Goal: Task Accomplishment & Management: Complete application form

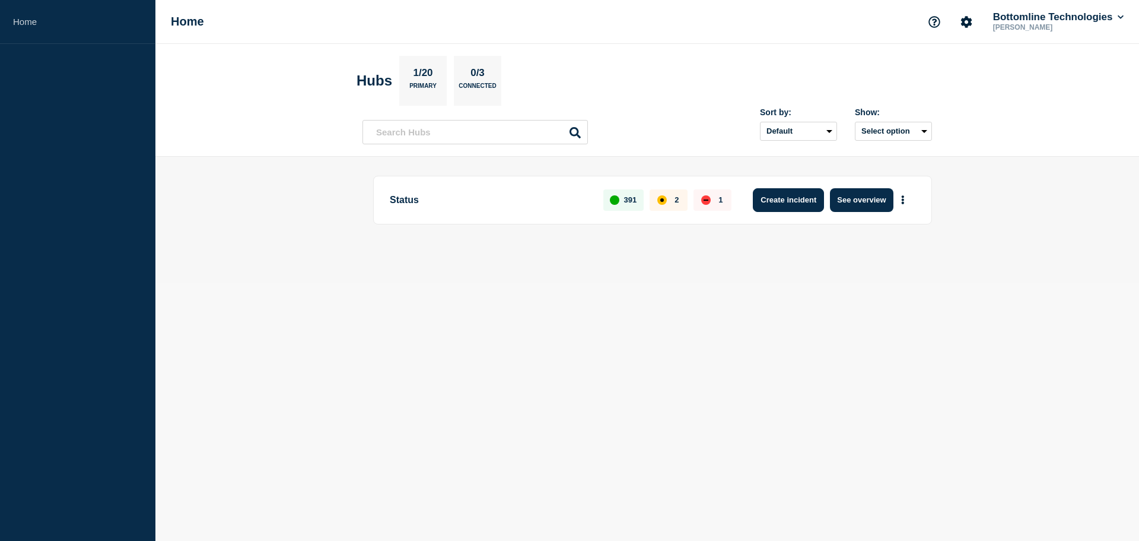
click at [819, 206] on button "Create incident" at bounding box center [788, 200] width 71 height 24
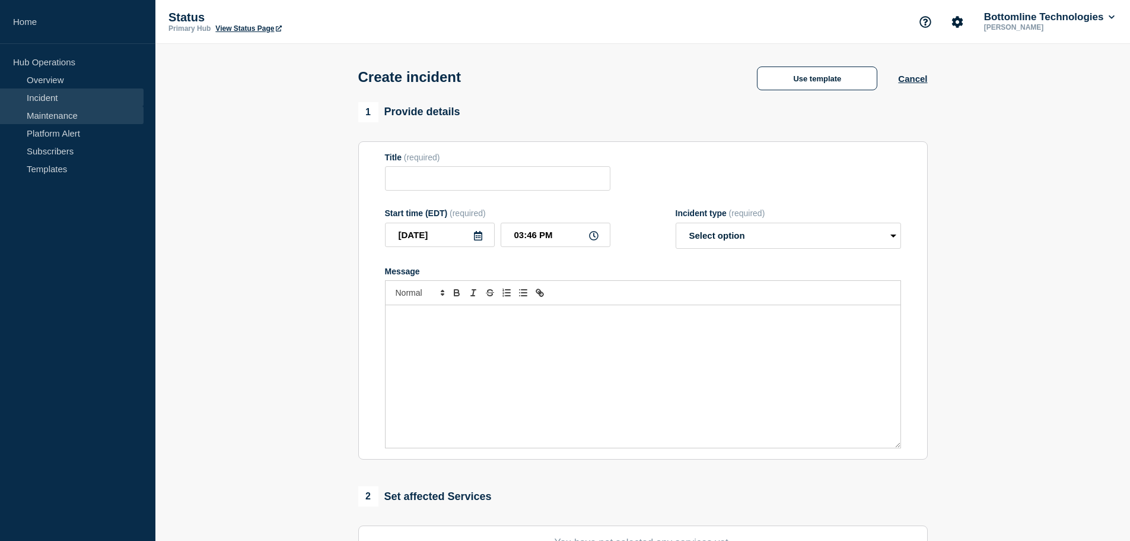
click at [67, 117] on link "Maintenance" at bounding box center [72, 115] width 144 height 18
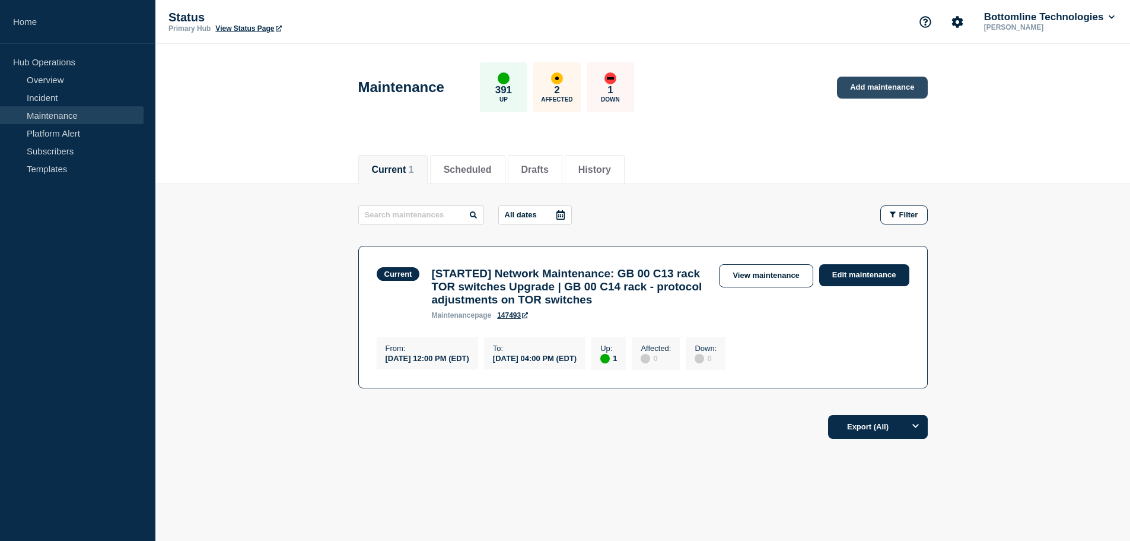
click at [889, 81] on link "Add maintenance" at bounding box center [882, 88] width 90 height 22
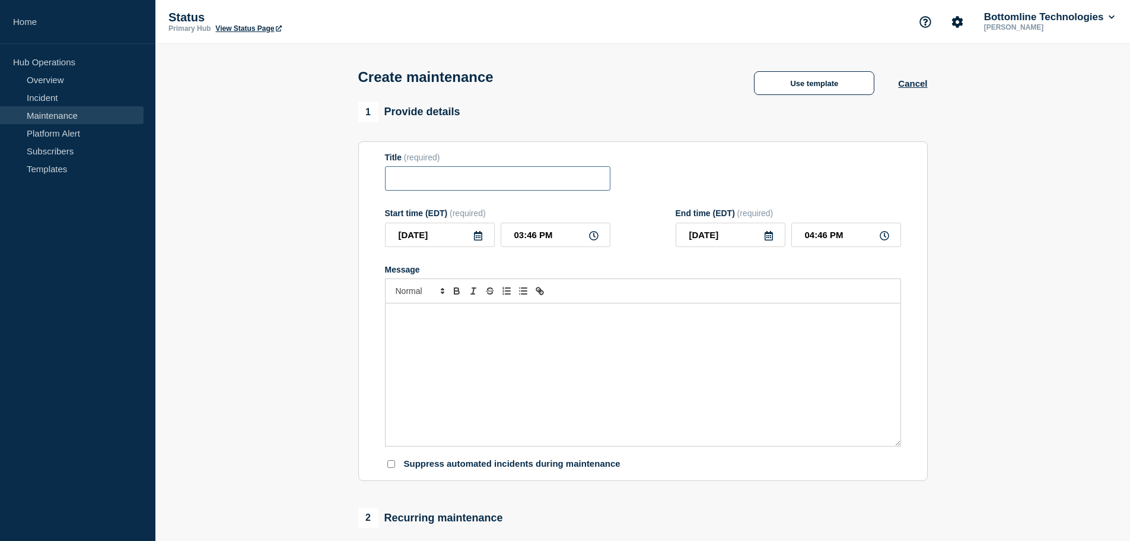
click at [450, 178] on input "Title" at bounding box center [497, 178] width 225 height 24
click at [819, 85] on button "Use template" at bounding box center [814, 83] width 120 height 24
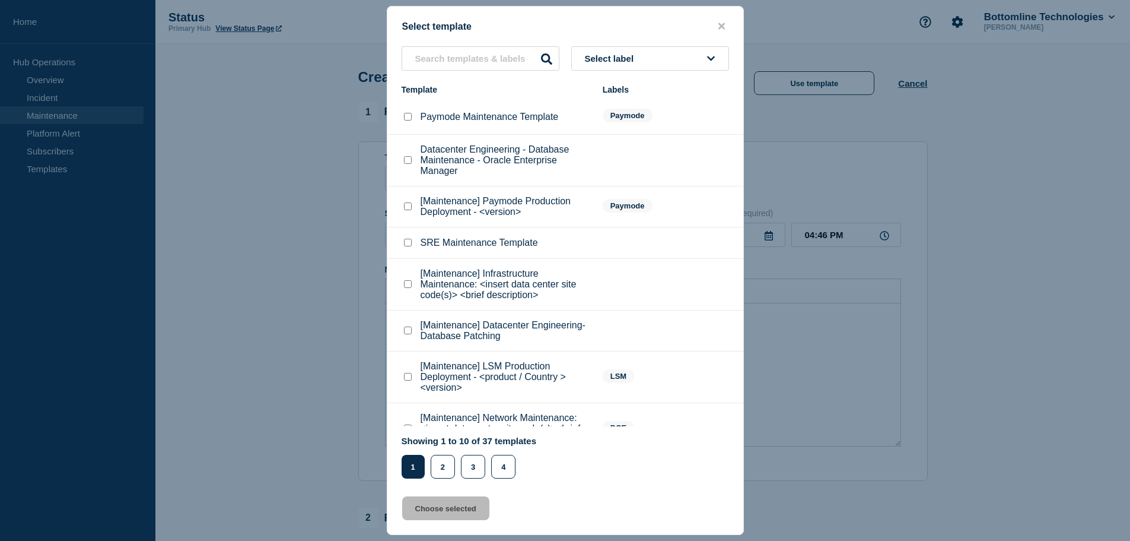
click at [622, 61] on span "Select label" at bounding box center [612, 58] width 54 height 10
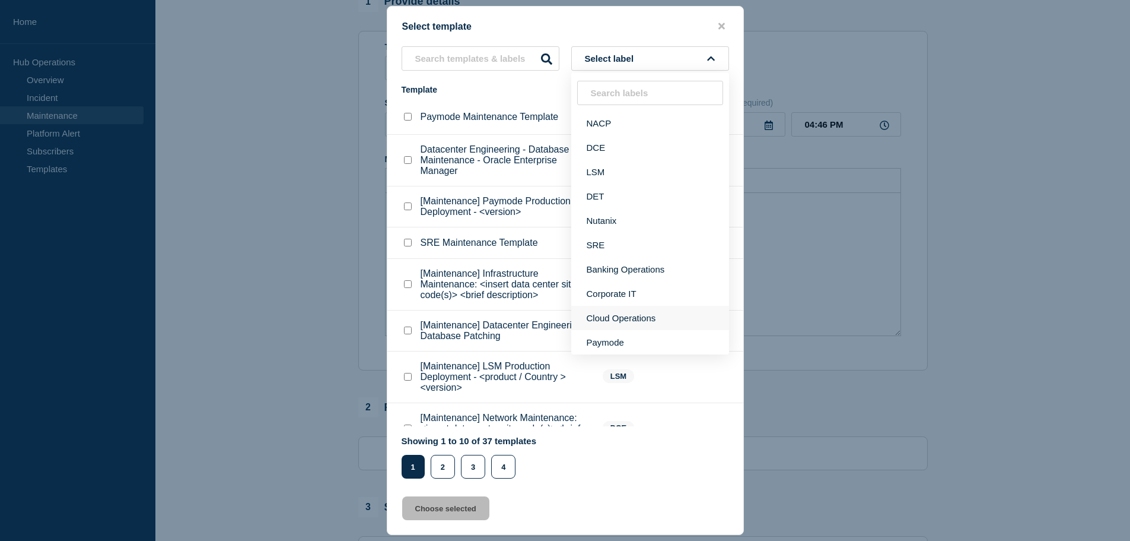
scroll to position [119, 0]
click at [614, 340] on button "Paymode" at bounding box center [650, 342] width 158 height 24
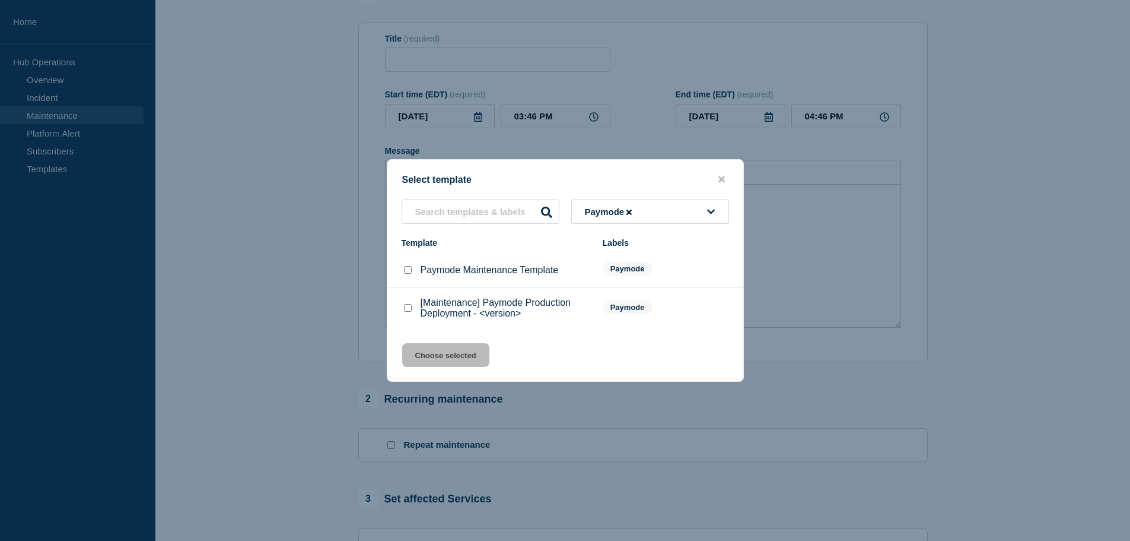
drag, startPoint x: 407, startPoint y: 312, endPoint x: 424, endPoint y: 333, distance: 27.0
click at [408, 312] on checkbox"] "[Maintenance] Paymode Production Deployment - <version> checkbox" at bounding box center [408, 308] width 8 height 8
checkbox checkbox"] "true"
click at [454, 357] on button "Choose selected" at bounding box center [445, 355] width 87 height 24
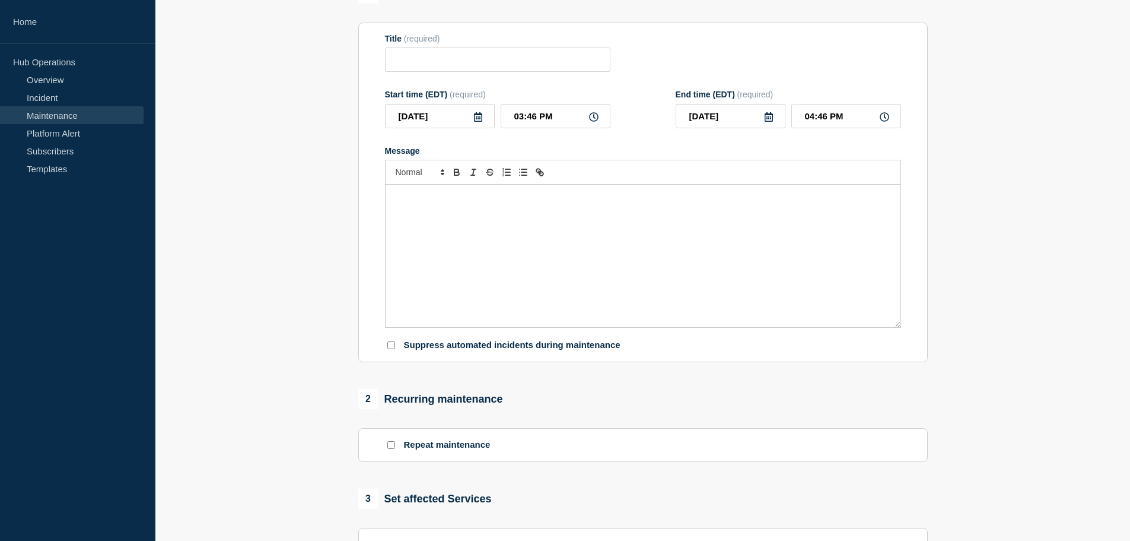
type input "[Maintenance] Paymode Production Deployment - <version>"
type input "07:46 PM"
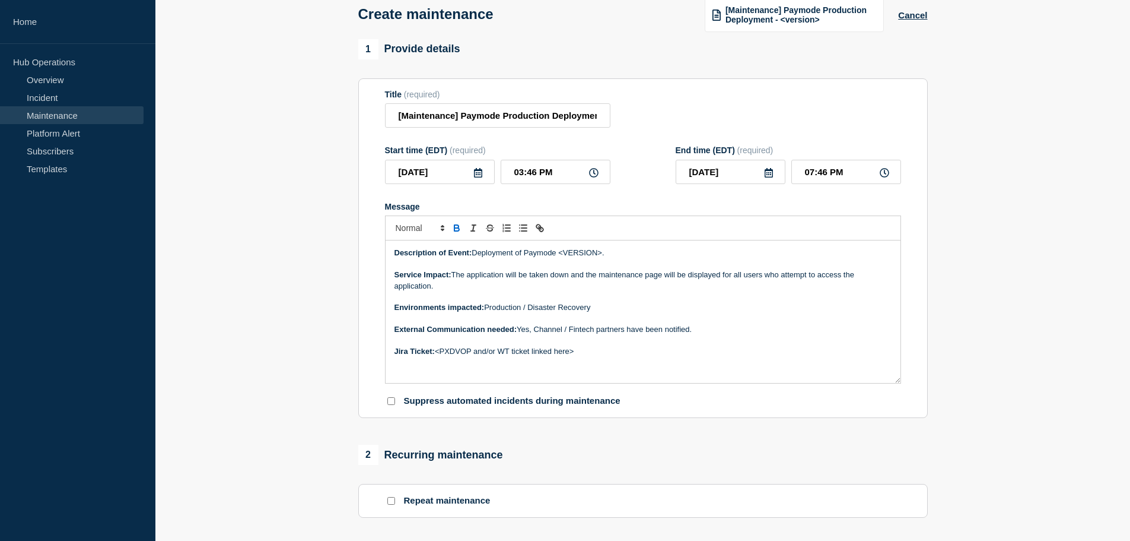
scroll to position [59, 0]
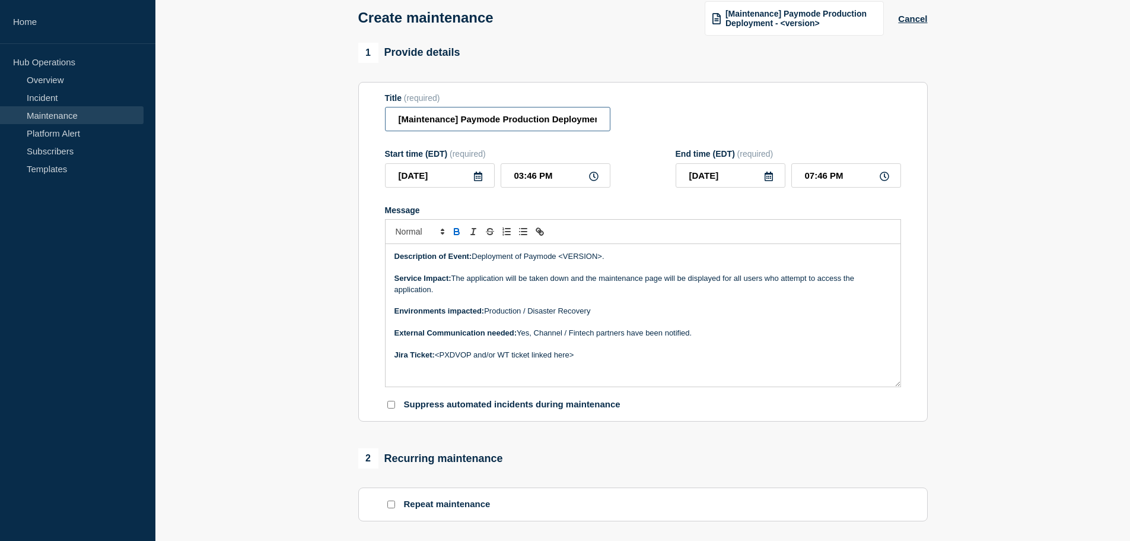
drag, startPoint x: 458, startPoint y: 123, endPoint x: 375, endPoint y: 124, distance: 83.1
click at [375, 124] on section "Title (required) [Maintenance] Paymode Production Deployment - <version> Start …" at bounding box center [643, 252] width 570 height 340
drag, startPoint x: 586, startPoint y: 119, endPoint x: 639, endPoint y: 115, distance: 53.0
click at [639, 115] on div "Title (required) [Maintenance] Paymode Production Deployment - <version>" at bounding box center [643, 112] width 516 height 39
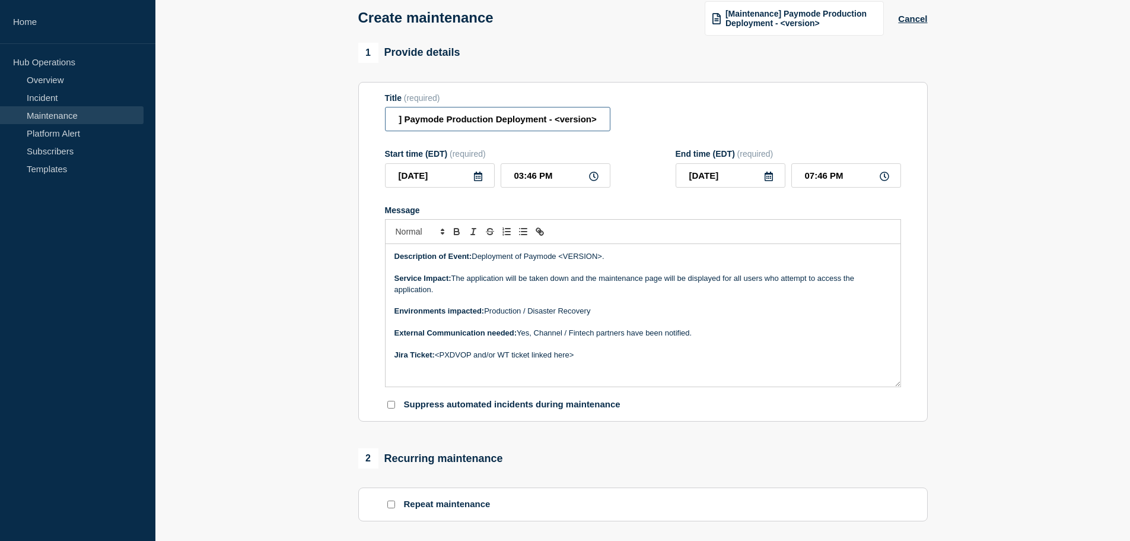
click at [587, 120] on input "[Maintenance] Paymode Production Deployment - <version>" at bounding box center [497, 119] width 225 height 24
drag, startPoint x: 555, startPoint y: 122, endPoint x: 599, endPoint y: 123, distance: 44.5
click at [599, 123] on input "[Maintenance] Paymode Production Deployment - <version>" at bounding box center [497, 119] width 225 height 24
type input "[Maintenance] Paymode Production Deployment - 4.12.0"
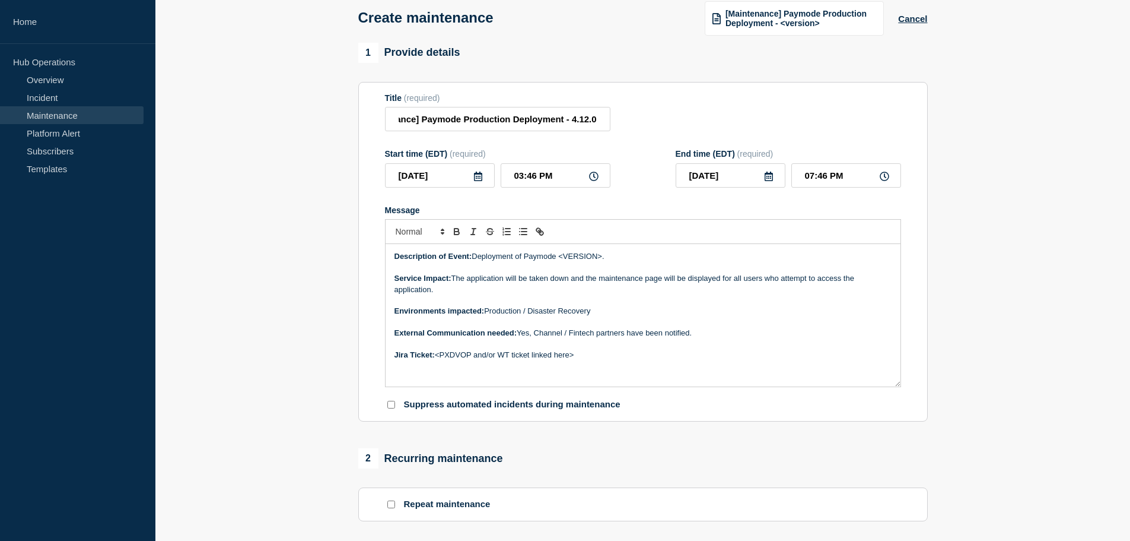
scroll to position [0, 0]
click at [478, 179] on icon at bounding box center [478, 175] width 8 height 9
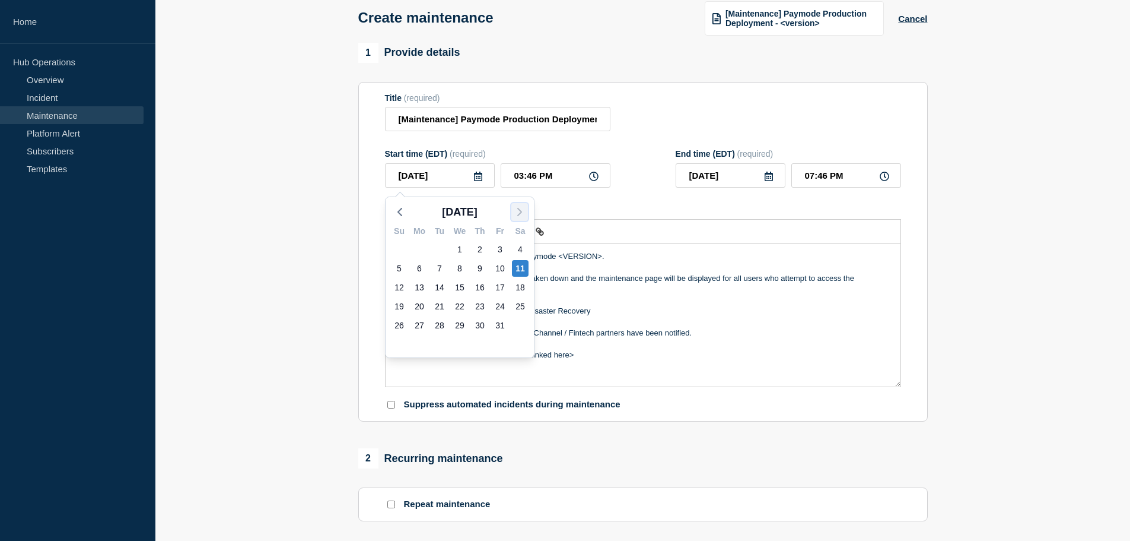
click at [523, 213] on icon "button" at bounding box center [520, 212] width 14 height 14
click at [521, 288] on div "15" at bounding box center [520, 287] width 17 height 17
type input "[DATE]"
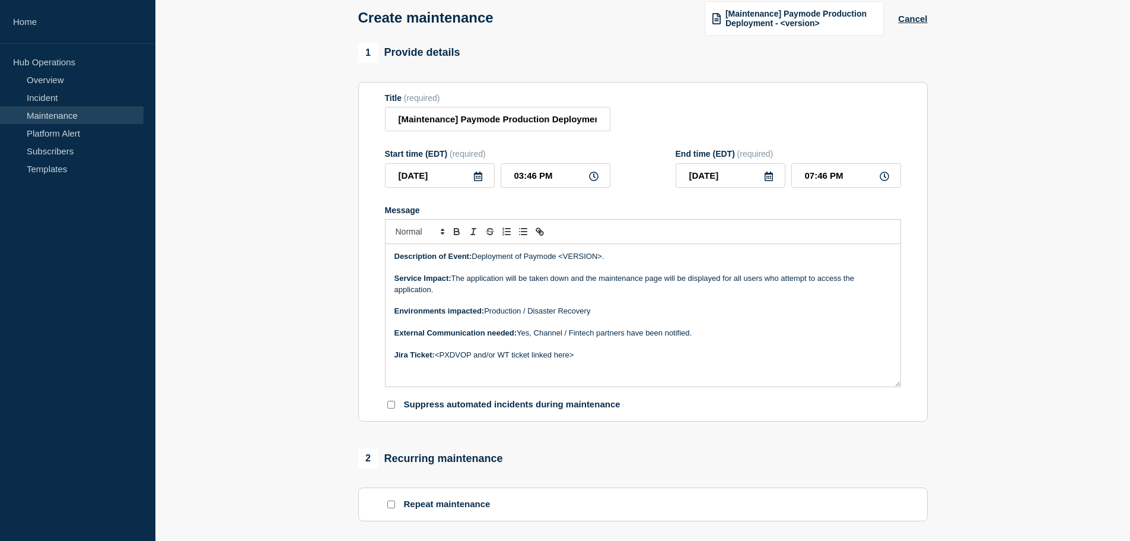
click at [477, 179] on icon at bounding box center [478, 175] width 9 height 9
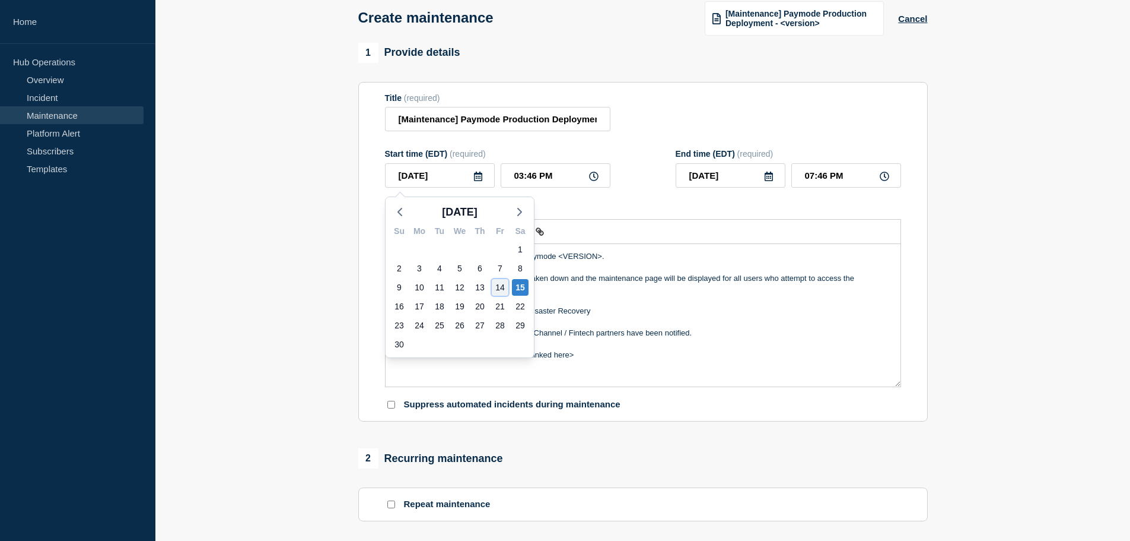
click at [502, 286] on div "14" at bounding box center [500, 287] width 17 height 17
type input "[DATE]"
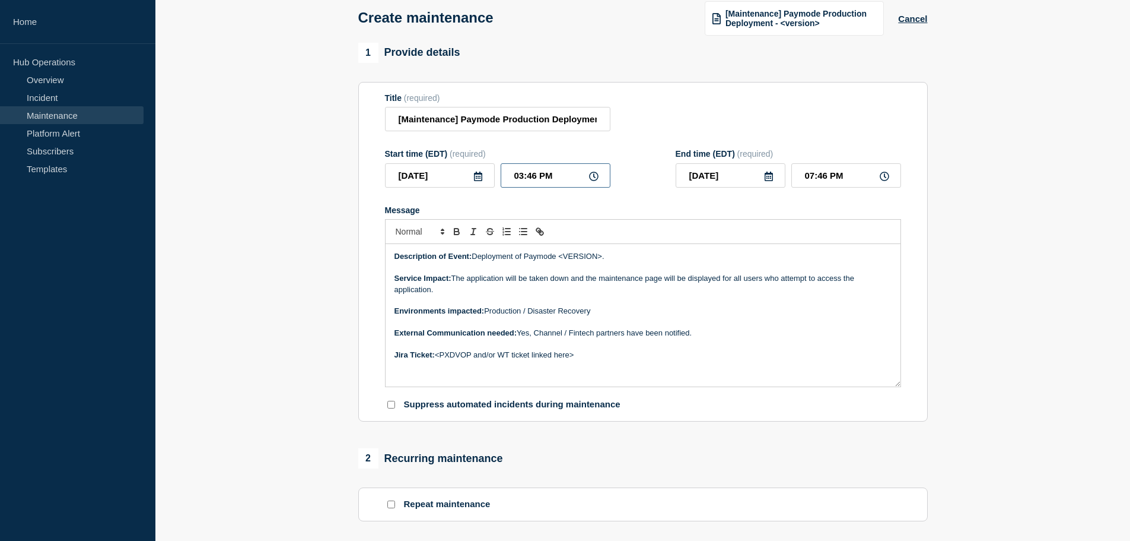
drag, startPoint x: 513, startPoint y: 177, endPoint x: 537, endPoint y: 180, distance: 24.5
click at [537, 180] on input "03:46 PM" at bounding box center [556, 175] width 110 height 24
type input "11:00 PM"
type input "[DATE]"
type input "03:00 AM"
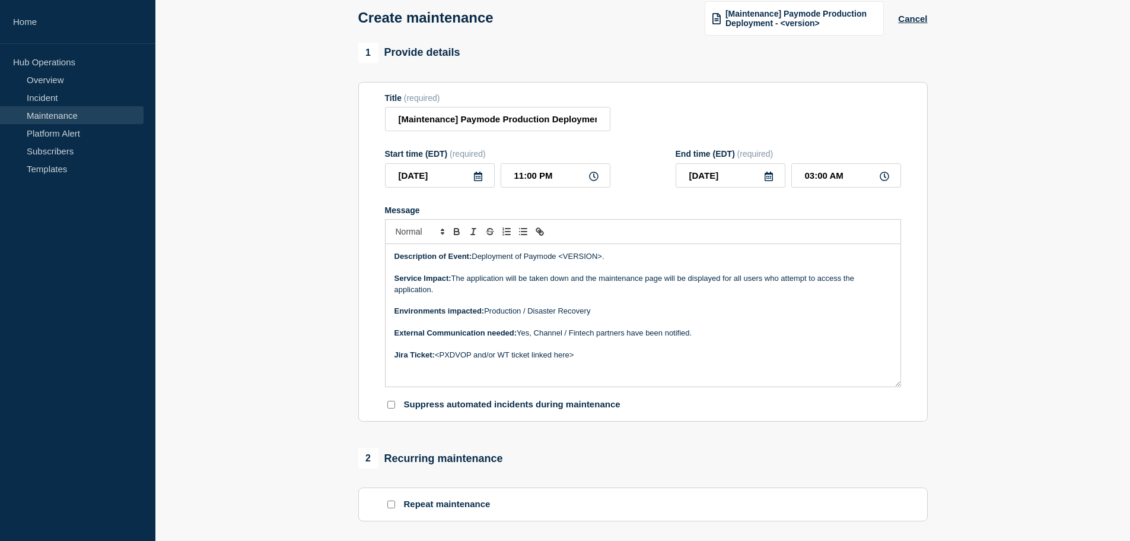
click at [771, 179] on icon at bounding box center [769, 175] width 8 height 9
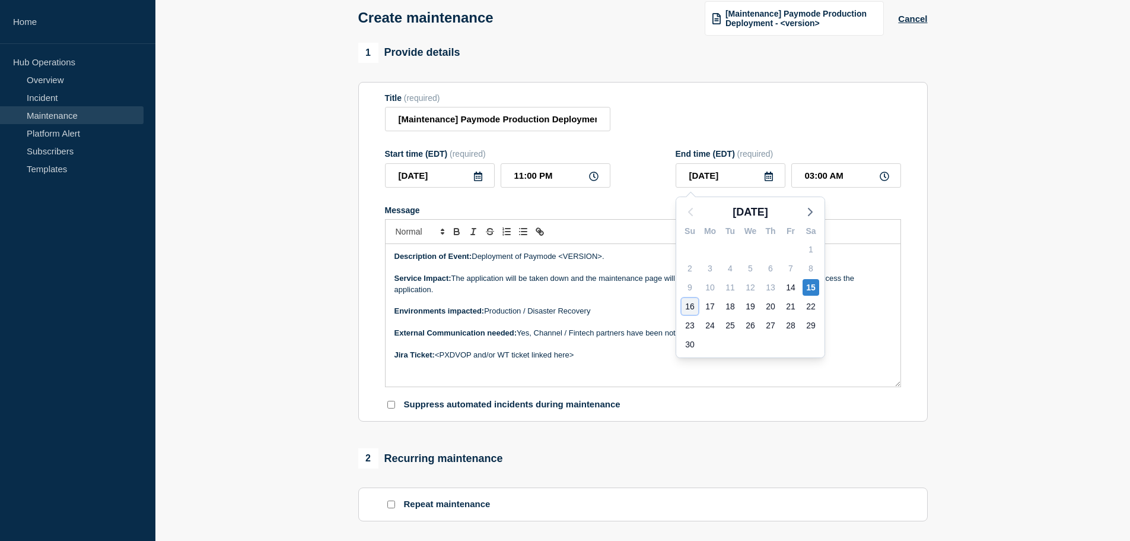
click at [692, 307] on div "16" at bounding box center [690, 306] width 17 height 17
type input "[DATE]"
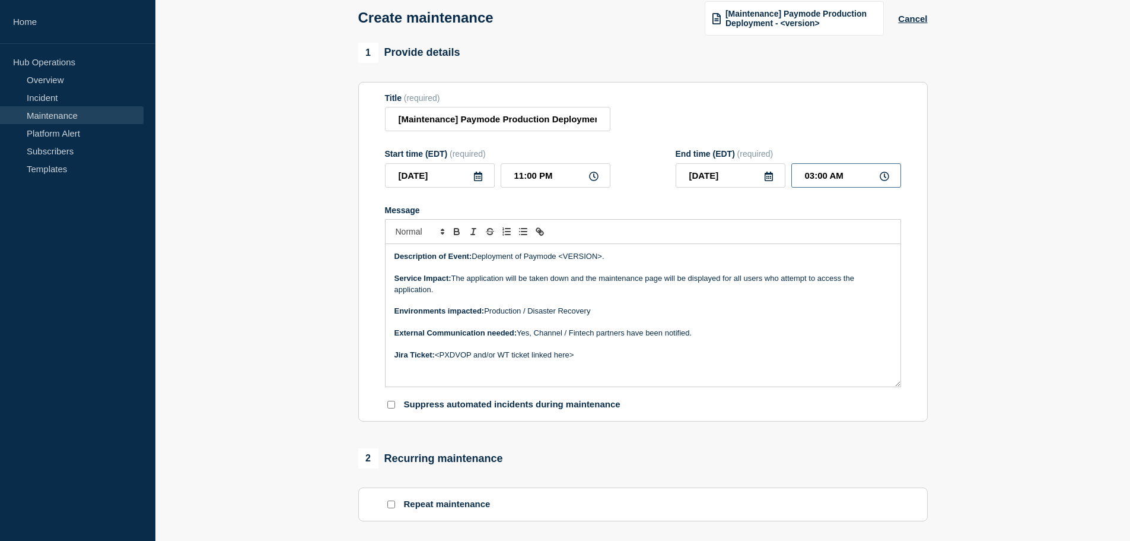
drag, startPoint x: 805, startPoint y: 177, endPoint x: 849, endPoint y: 176, distance: 44.5
click at [849, 176] on input "03:00 AM" at bounding box center [847, 175] width 110 height 24
type input "11:00 PM"
drag, startPoint x: 560, startPoint y: 258, endPoint x: 608, endPoint y: 254, distance: 47.7
click at [608, 254] on p "Description of Event: Deployment of Paymode <VERSION>." at bounding box center [643, 256] width 497 height 11
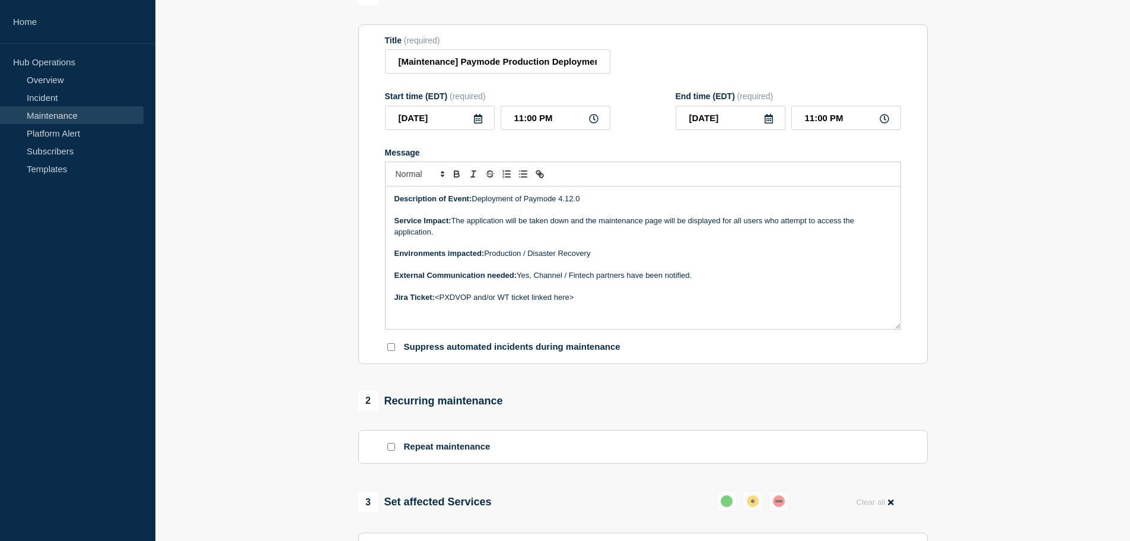
scroll to position [138, 0]
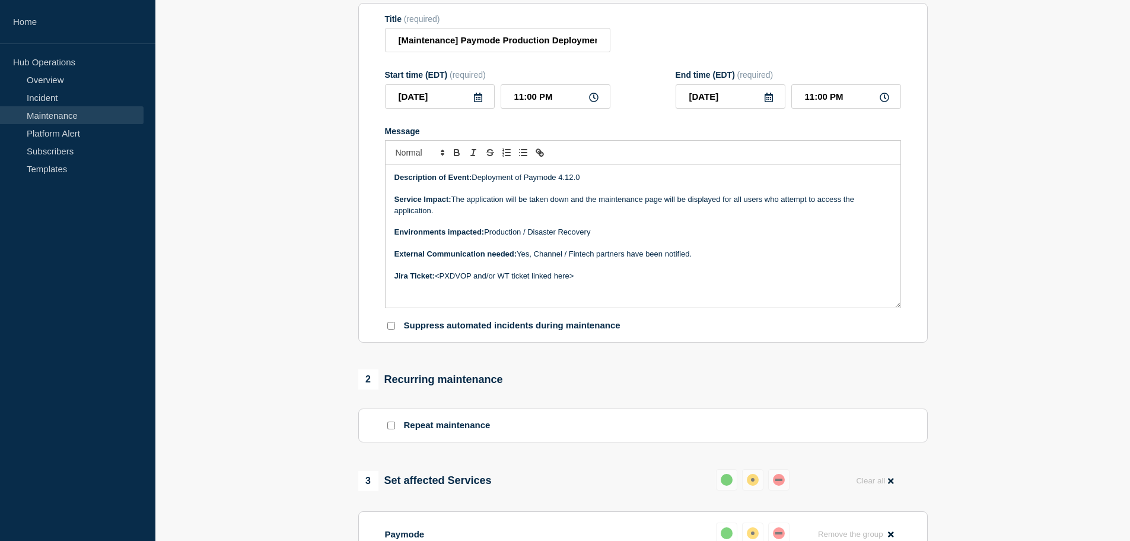
drag, startPoint x: 582, startPoint y: 279, endPoint x: 437, endPoint y: 282, distance: 145.4
click at [437, 281] on p "Jira Ticket: <PXDVOP and/or WT ticket linked here>" at bounding box center [643, 276] width 497 height 11
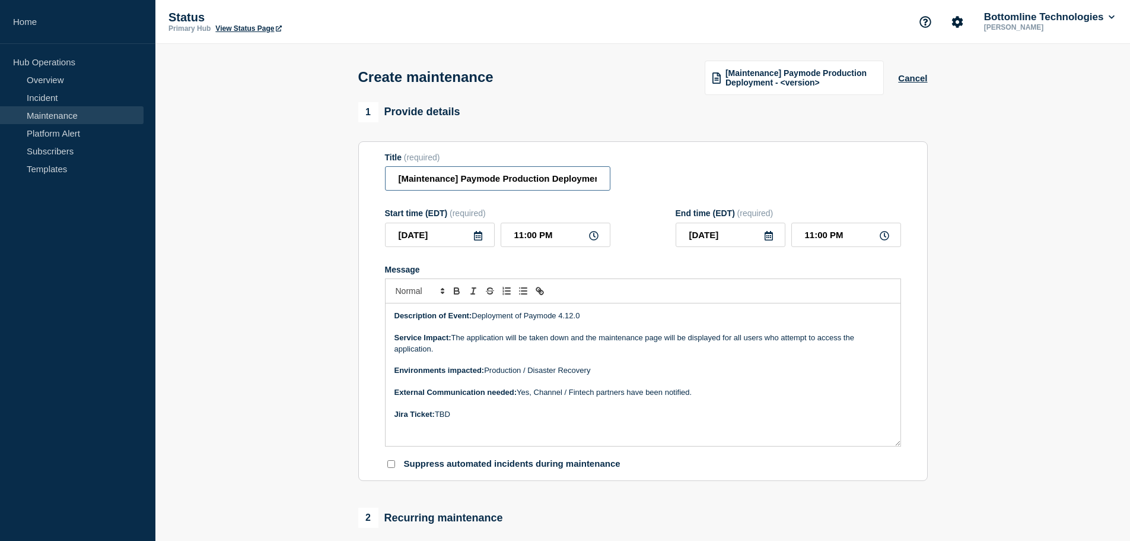
scroll to position [0, 39]
drag, startPoint x: 556, startPoint y: 185, endPoint x: 655, endPoint y: 182, distance: 99.1
click at [655, 182] on div "Title (required) [Maintenance] Paymode Production Deployment - 4.12.0" at bounding box center [643, 171] width 516 height 39
click at [821, 86] on span "[Maintenance] Paymode Production Deployment - <version>" at bounding box center [801, 77] width 151 height 19
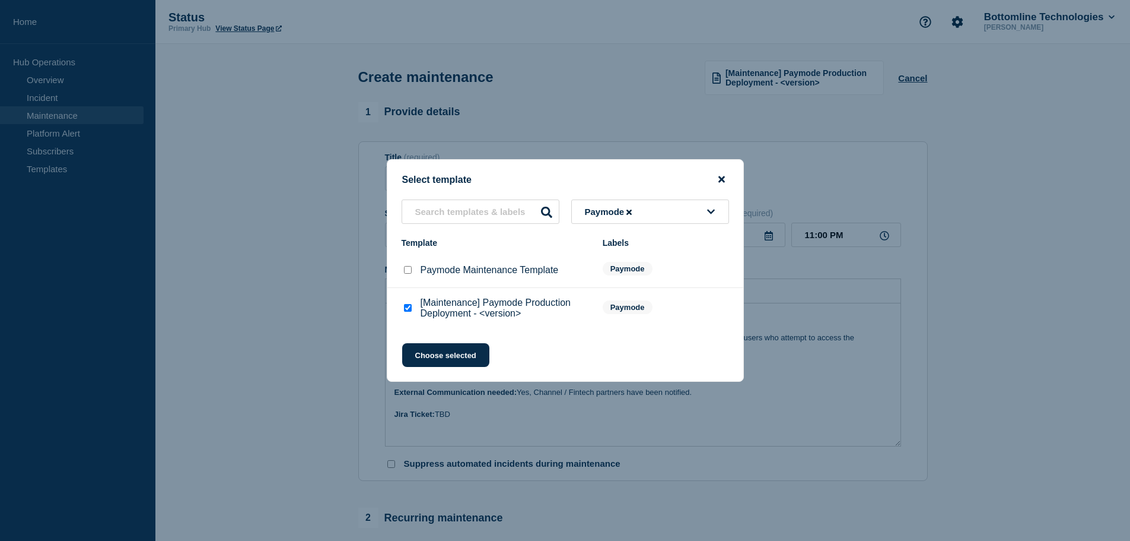
click at [720, 176] on icon "close button" at bounding box center [722, 179] width 7 height 7
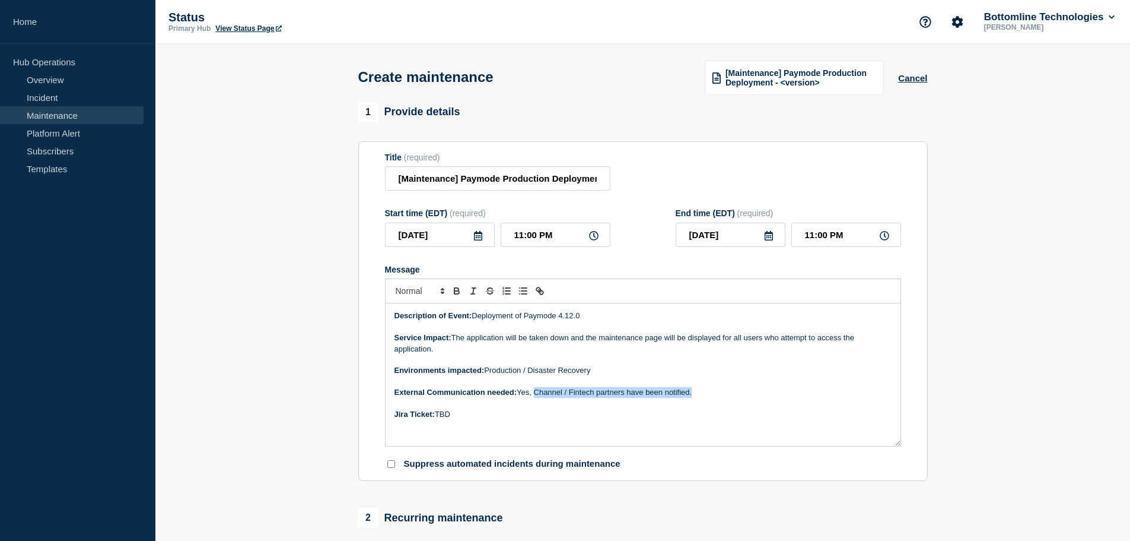
drag, startPoint x: 698, startPoint y: 394, endPoint x: 535, endPoint y: 396, distance: 162.6
click at [535, 396] on p "External Communication needed: Yes, Channel / Fintech partners have been notifi…" at bounding box center [643, 392] width 497 height 11
click at [681, 387] on p "Message" at bounding box center [643, 381] width 497 height 11
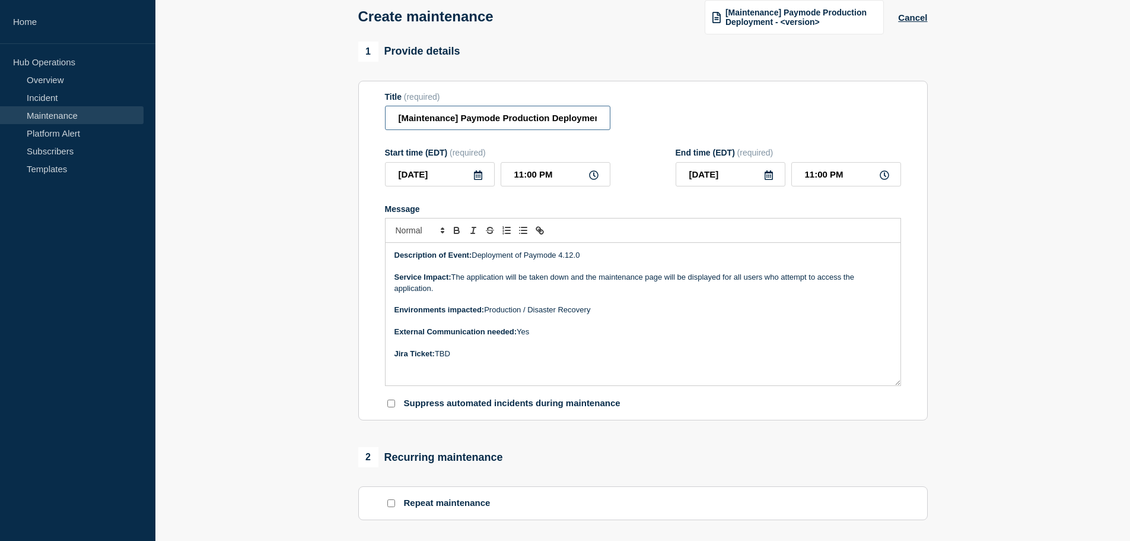
scroll to position [0, 39]
drag, startPoint x: 563, startPoint y: 123, endPoint x: 634, endPoint y: 120, distance: 71.9
click at [634, 120] on div "Title (required) [Maintenance] Paymode Production Deployment - 4.12.0" at bounding box center [643, 111] width 516 height 39
click at [644, 120] on div "Title (required) [Maintenance] Paymode Production Deployment - 4.12.0" at bounding box center [643, 111] width 516 height 39
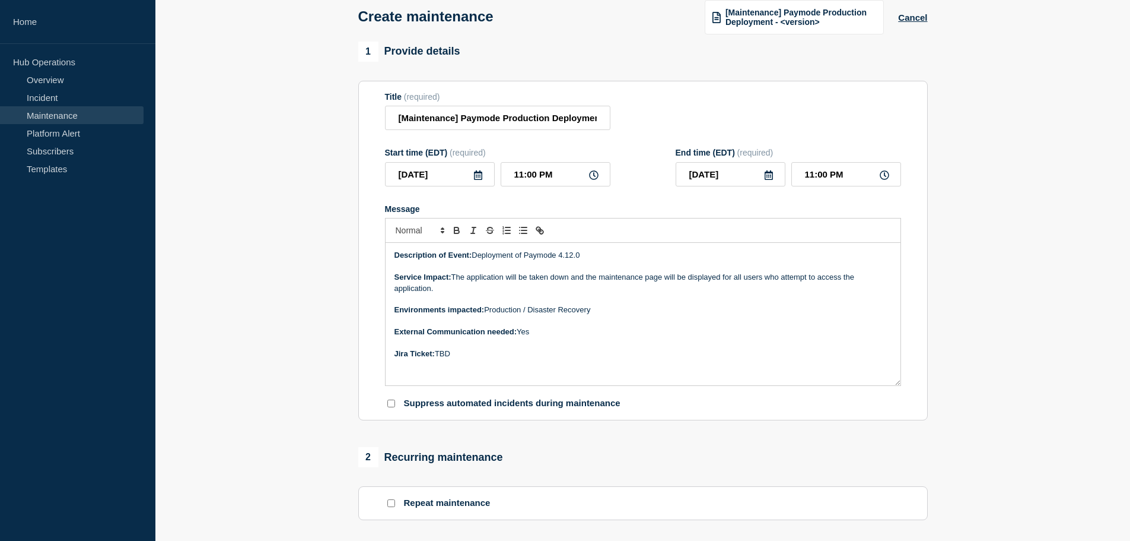
click at [773, 177] on icon at bounding box center [768, 174] width 9 height 9
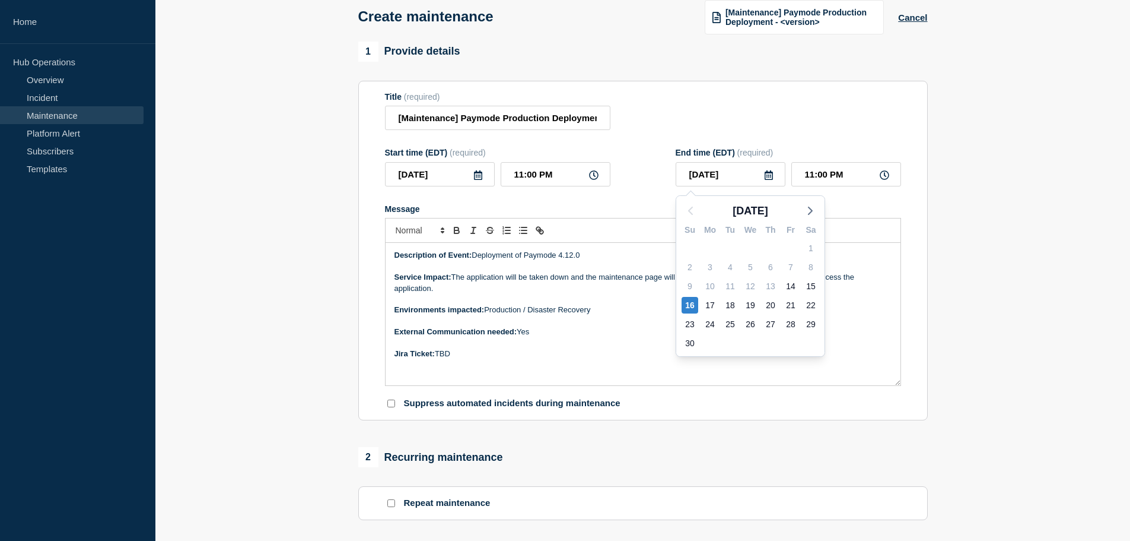
click at [967, 135] on section "1 Provide details Title (required) [Maintenance] Paymode Production Deployment …" at bounding box center [642, 504] width 975 height 924
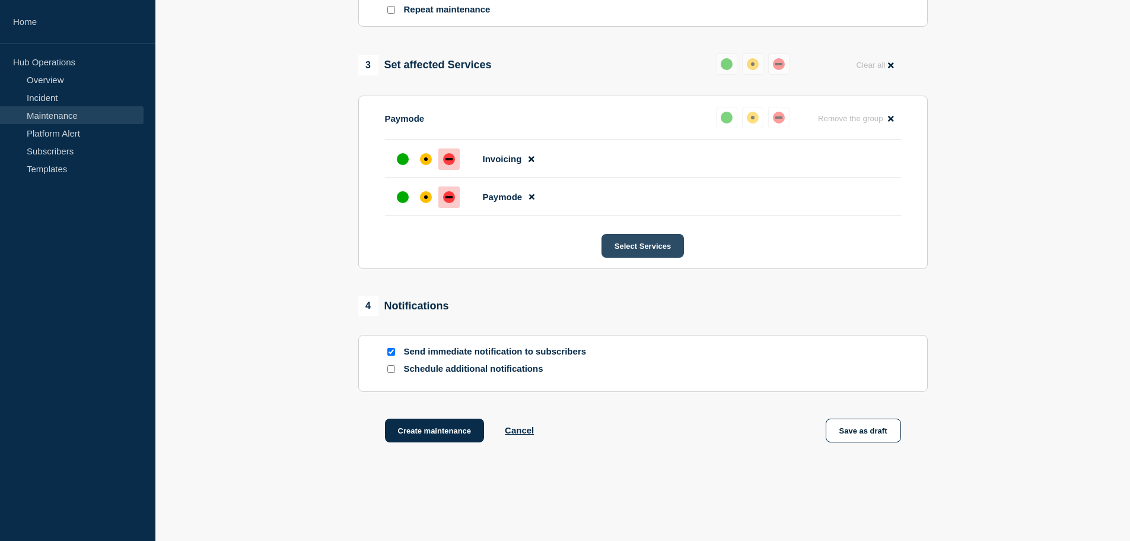
scroll to position [595, 0]
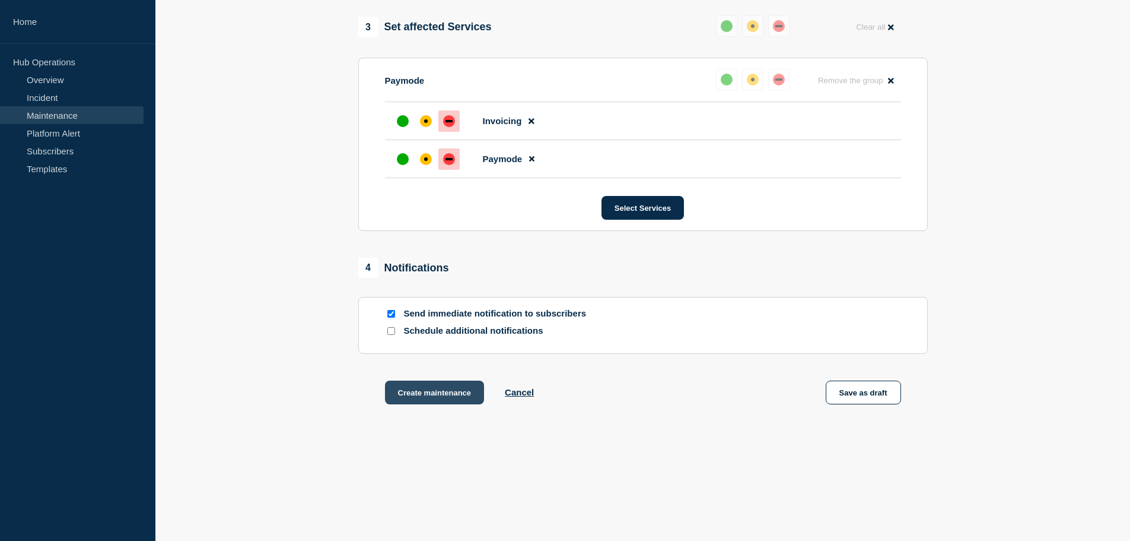
click at [446, 393] on button "Create maintenance" at bounding box center [435, 392] width 100 height 24
